Goal: Information Seeking & Learning: Check status

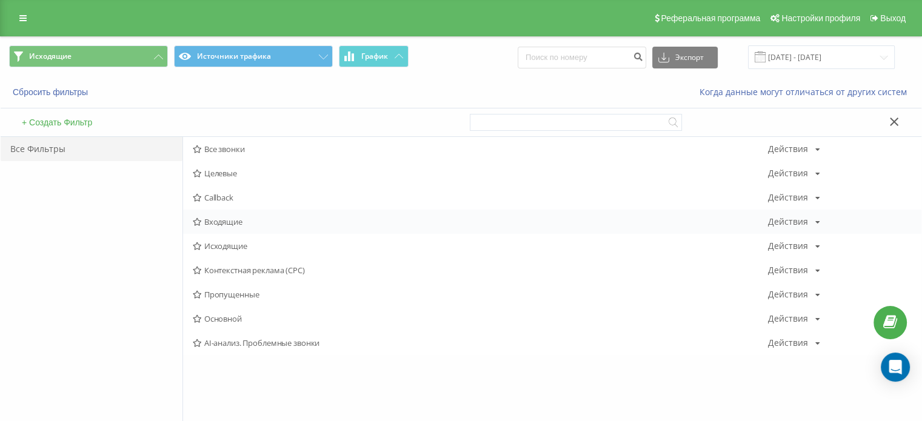
click at [235, 225] on span "Входящие" at bounding box center [480, 222] width 575 height 8
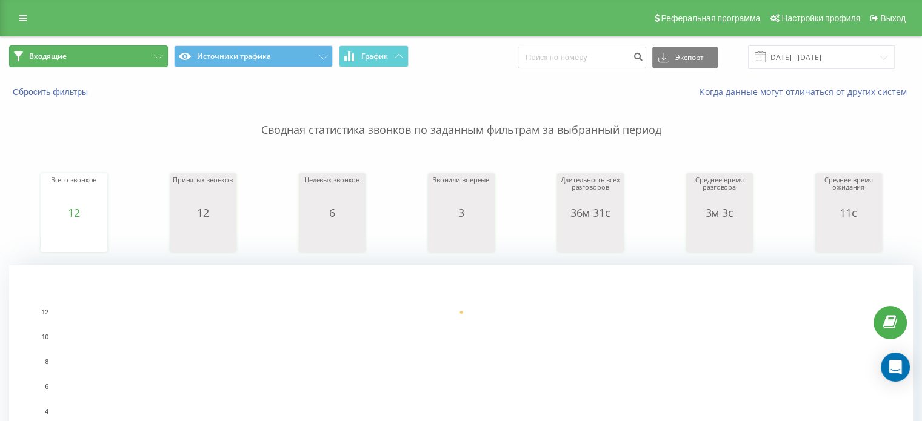
click at [121, 67] on button "Входящие" at bounding box center [88, 56] width 159 height 22
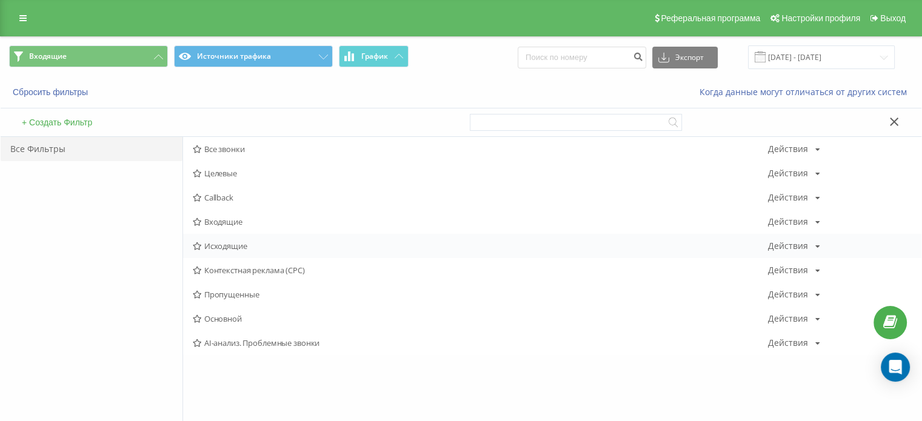
click at [231, 242] on span "Исходящие" at bounding box center [480, 246] width 575 height 8
